Goal: Task Accomplishment & Management: Use online tool/utility

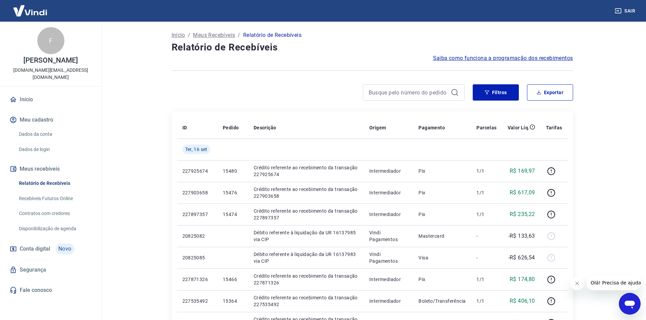
click at [32, 6] on img at bounding box center [30, 10] width 44 height 21
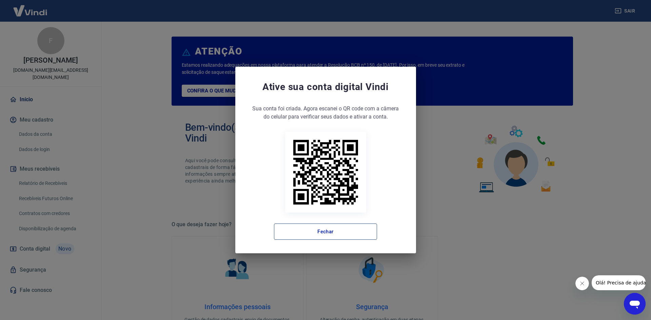
click at [345, 226] on button "Fechar" at bounding box center [325, 232] width 103 height 16
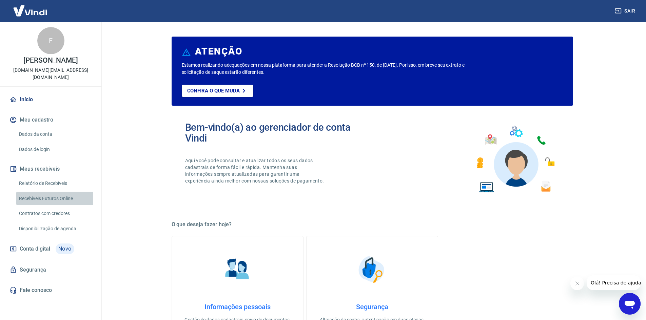
click at [52, 192] on link "Recebíveis Futuros Online" at bounding box center [54, 199] width 77 height 14
